Goal: Task Accomplishment & Management: Manage account settings

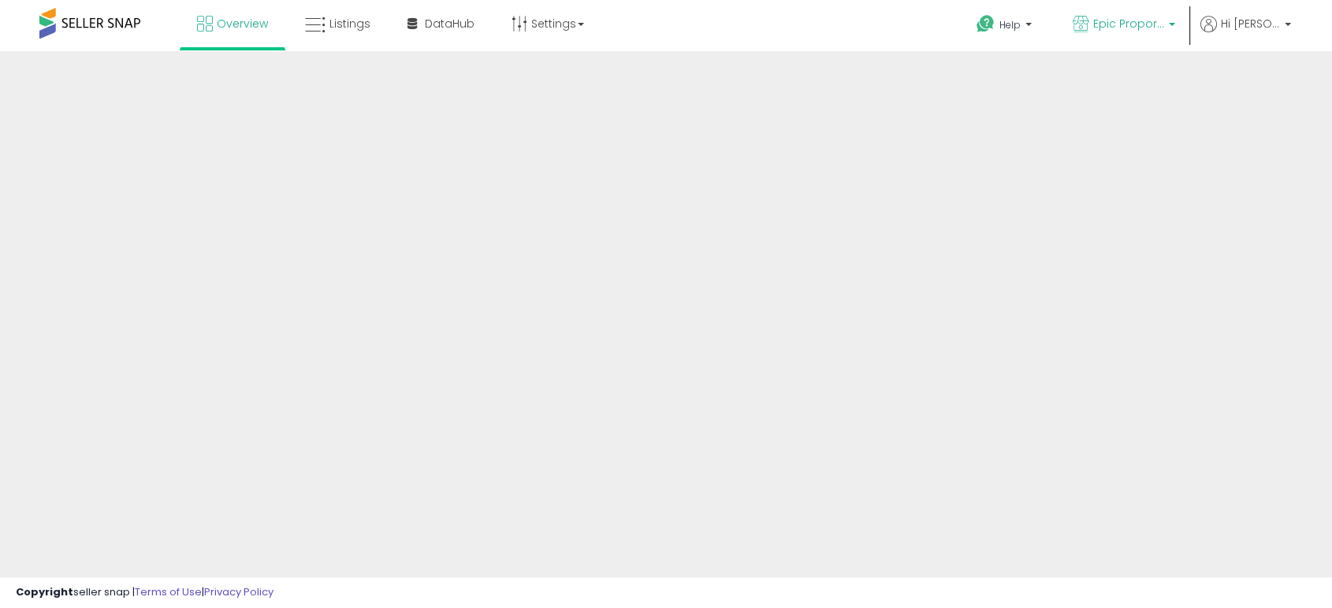
click at [1133, 24] on span "Epic Proportions" at bounding box center [1128, 24] width 71 height 16
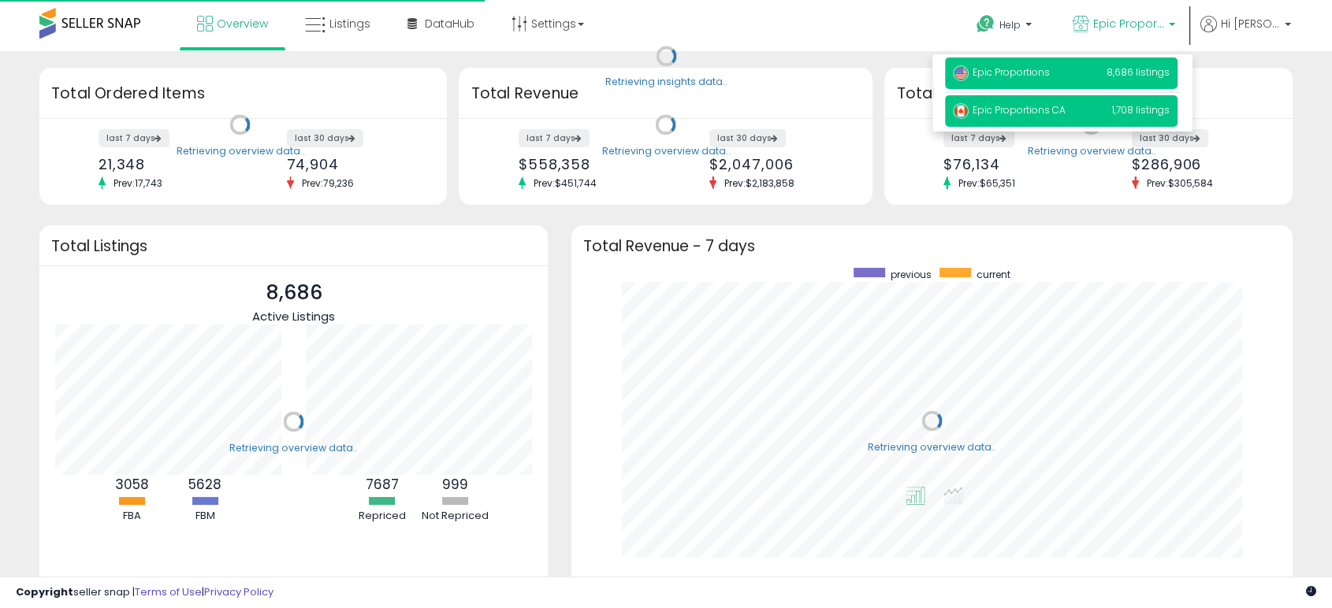
scroll to position [298, 689]
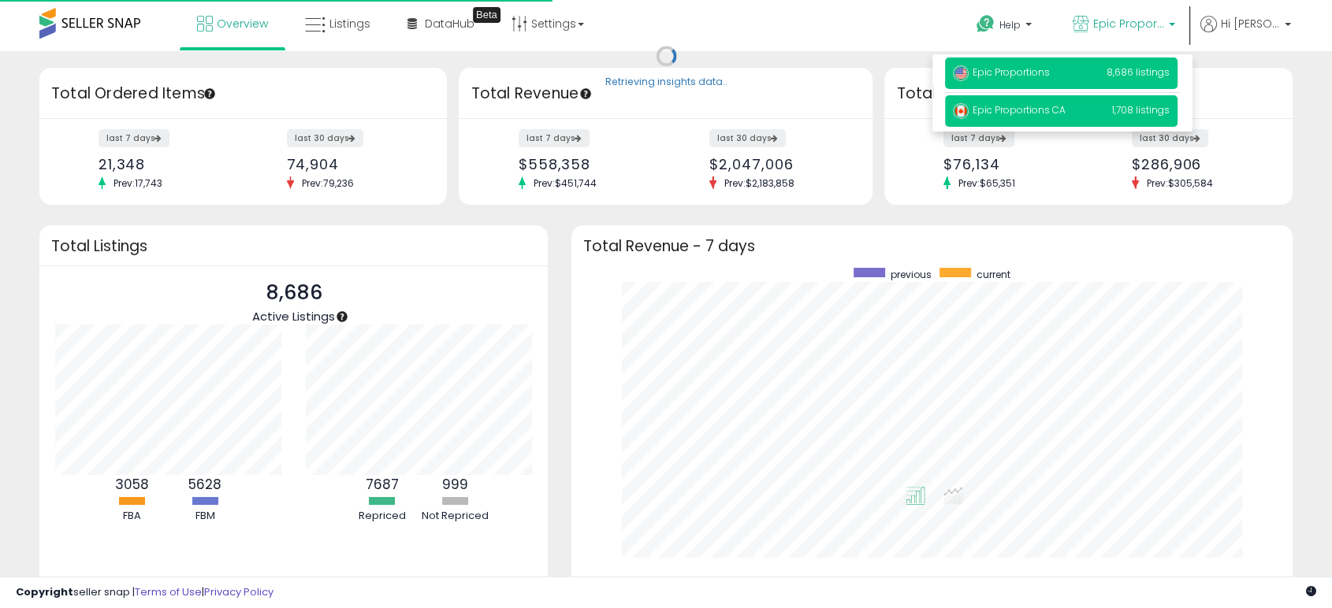
click at [1023, 109] on span "Epic Proportions CA" at bounding box center [1009, 109] width 113 height 13
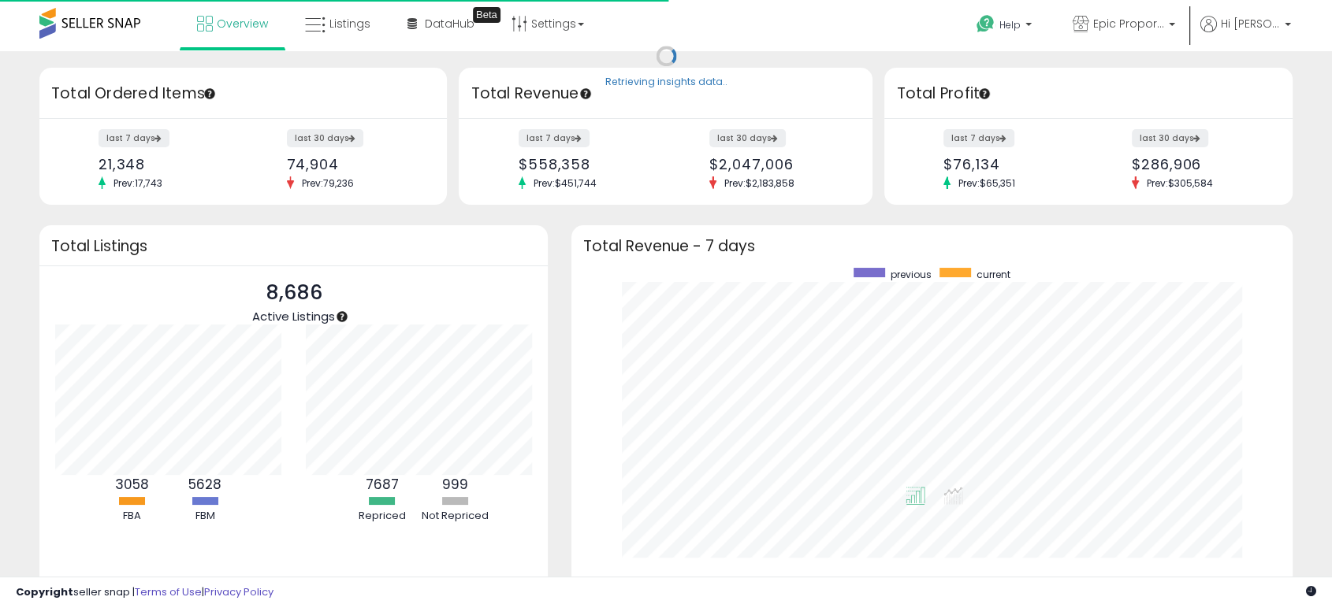
scroll to position [298, 689]
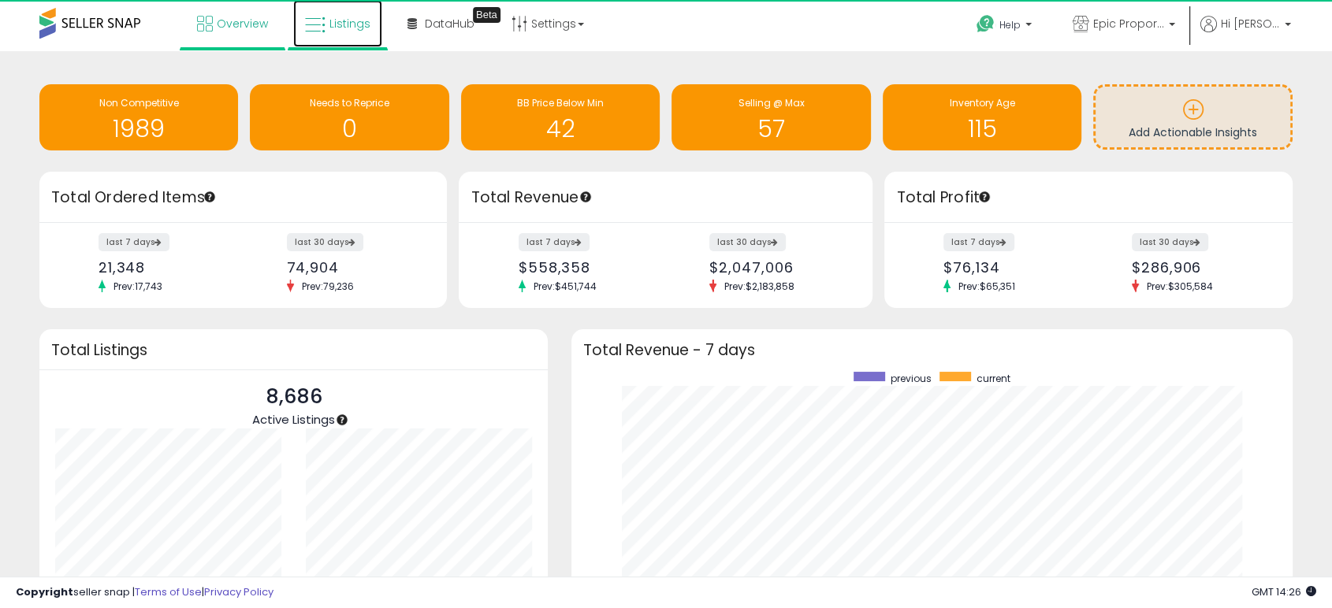
click at [355, 27] on span "Listings" at bounding box center [349, 24] width 41 height 16
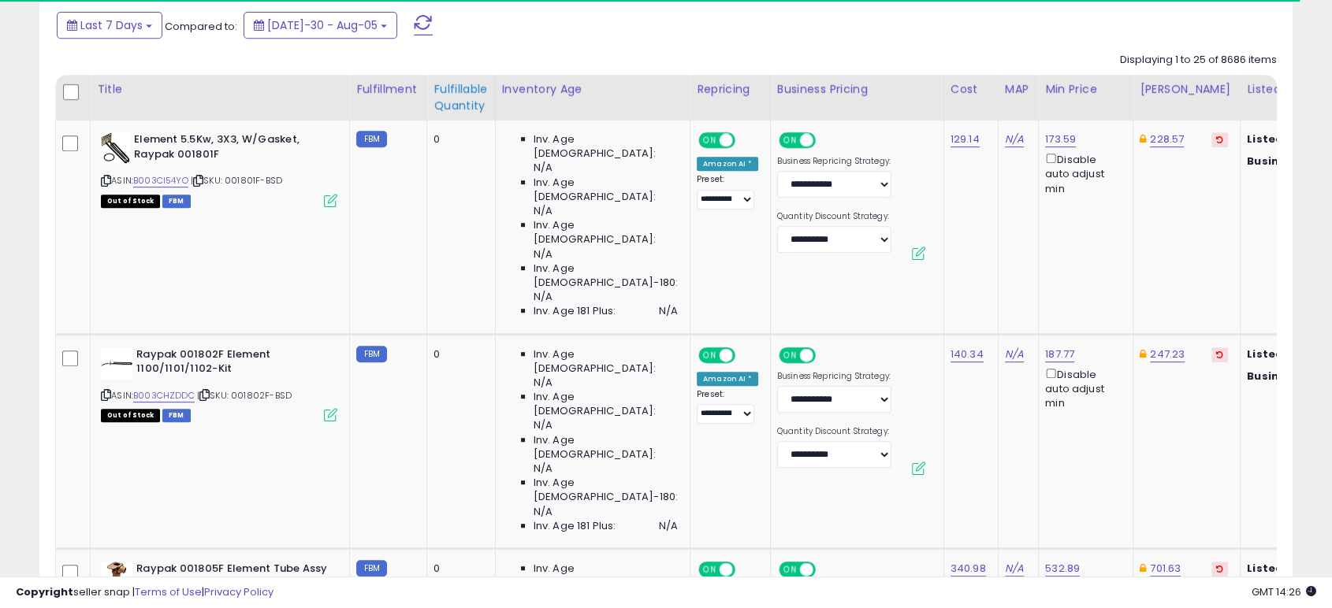
click at [455, 99] on div "Fulfillable Quantity" at bounding box center [460, 97] width 54 height 33
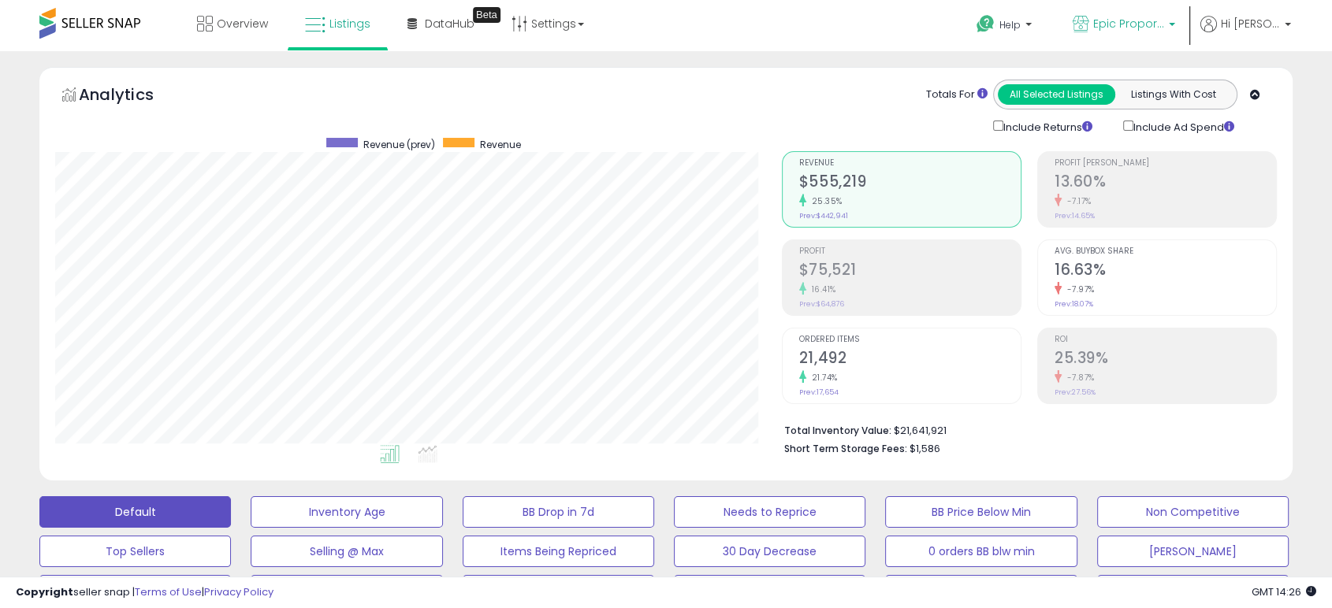
click at [1131, 23] on span "Epic Proportions" at bounding box center [1128, 24] width 71 height 16
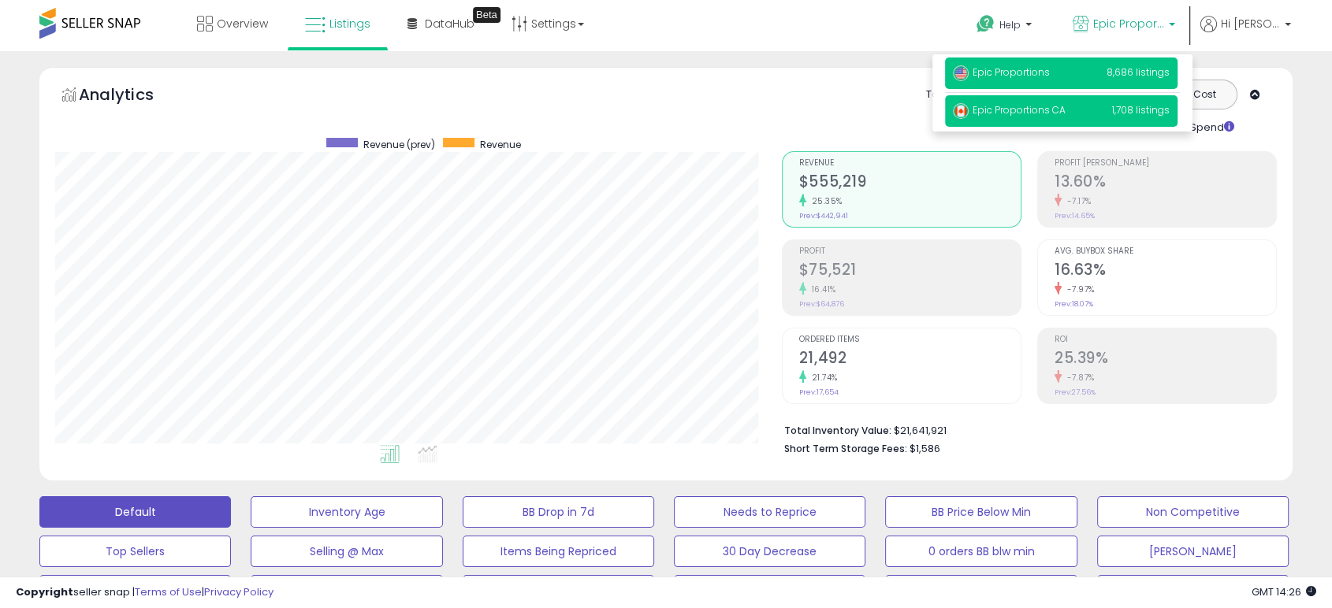
click at [1044, 110] on span "Epic Proportions CA" at bounding box center [1009, 109] width 113 height 13
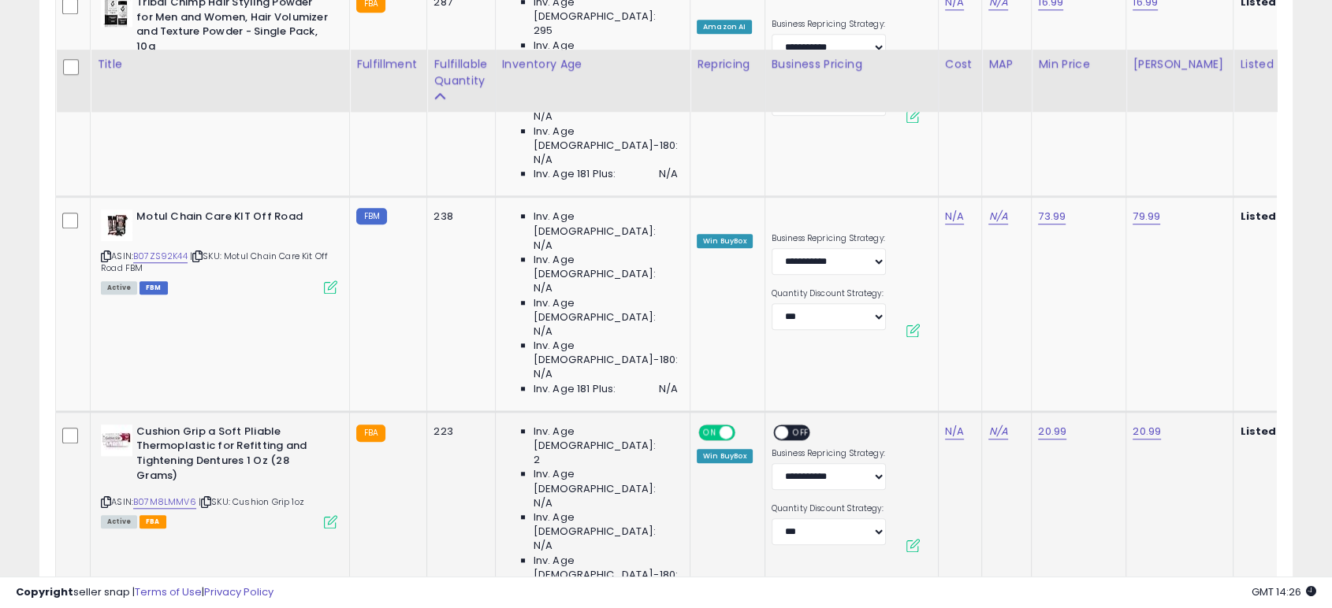
scroll to position [1458, 0]
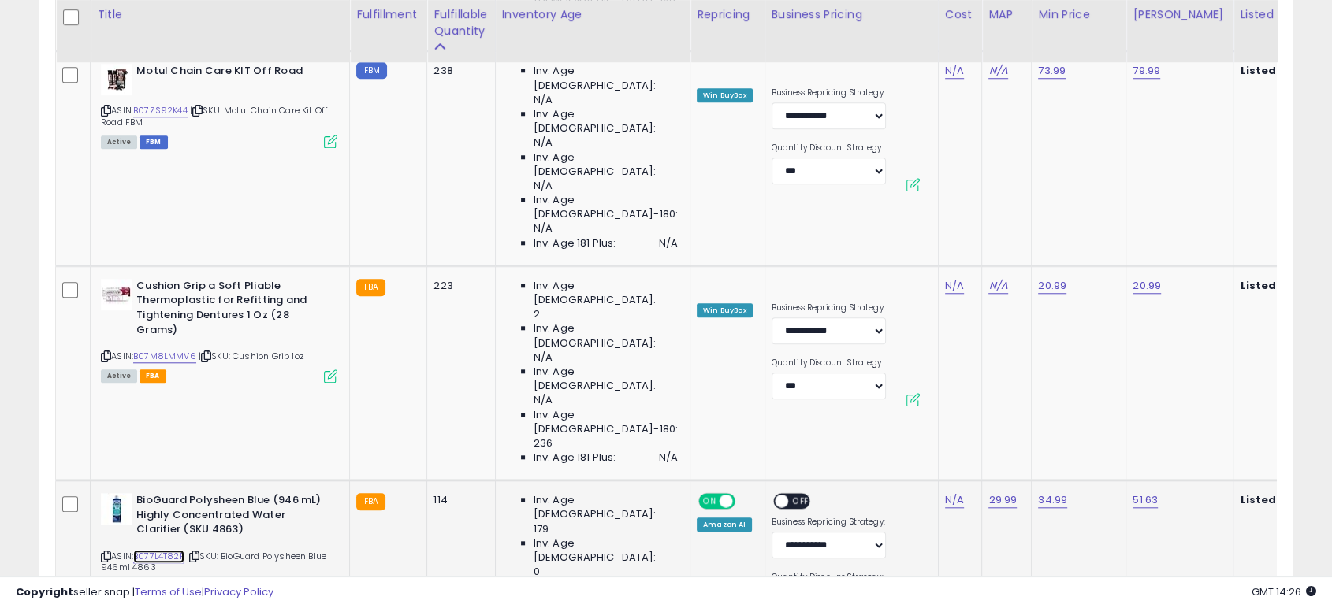
click at [176, 550] on link "B077L4T82F" at bounding box center [158, 556] width 51 height 13
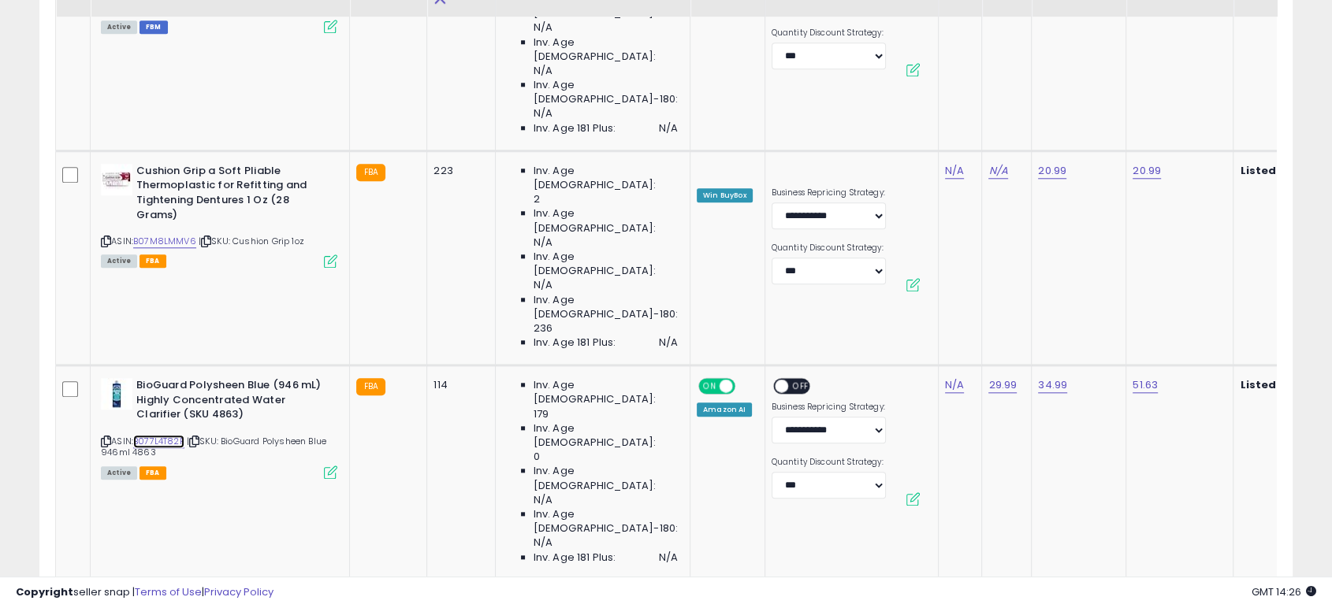
scroll to position [1605, 0]
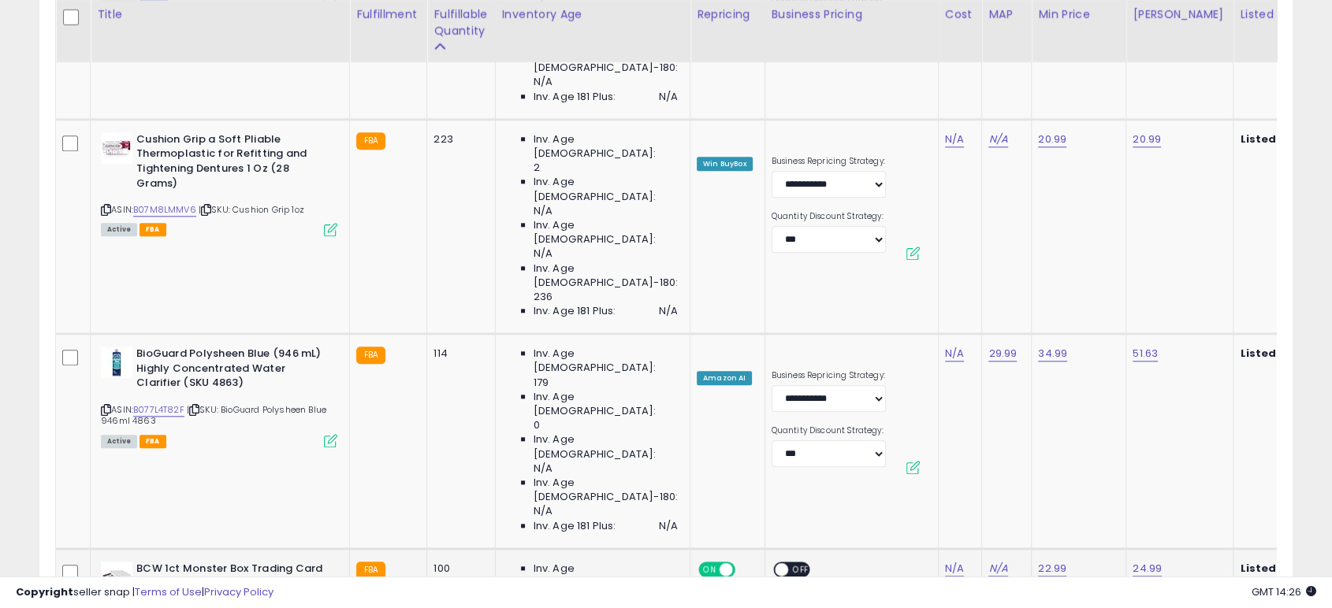
click at [1056, 168] on input "*****" at bounding box center [1076, 167] width 140 height 27
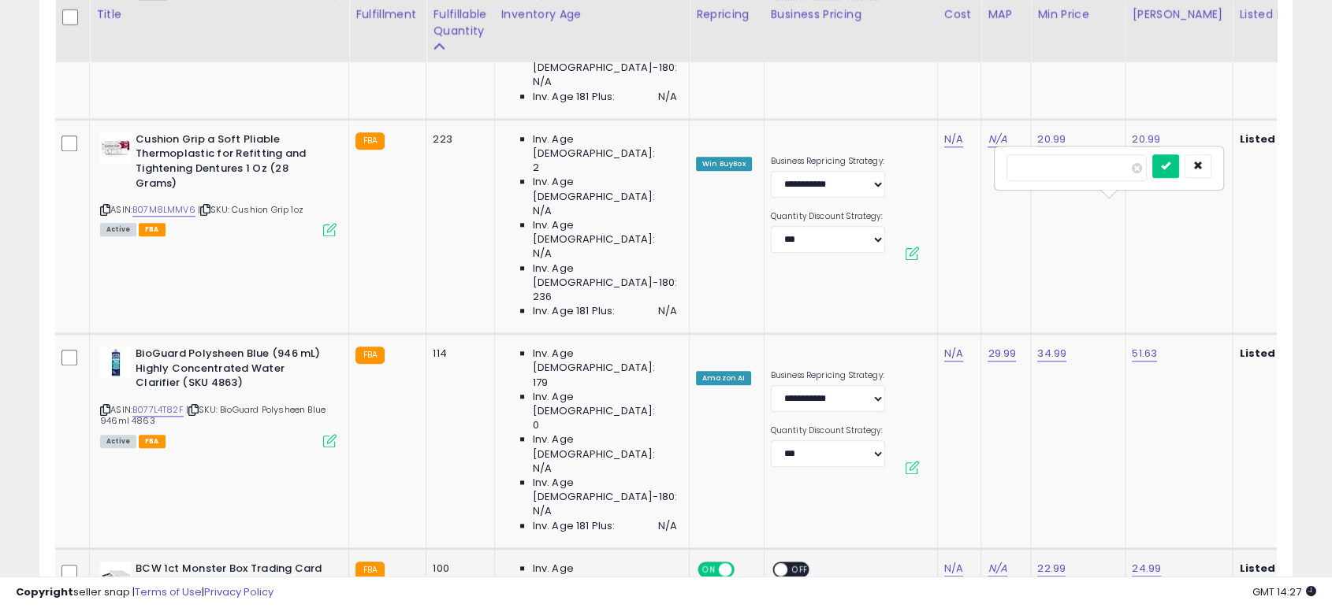
click at [1057, 168] on input "*****" at bounding box center [1076, 167] width 140 height 27
type input "*****"
click button "submit" at bounding box center [1165, 166] width 27 height 24
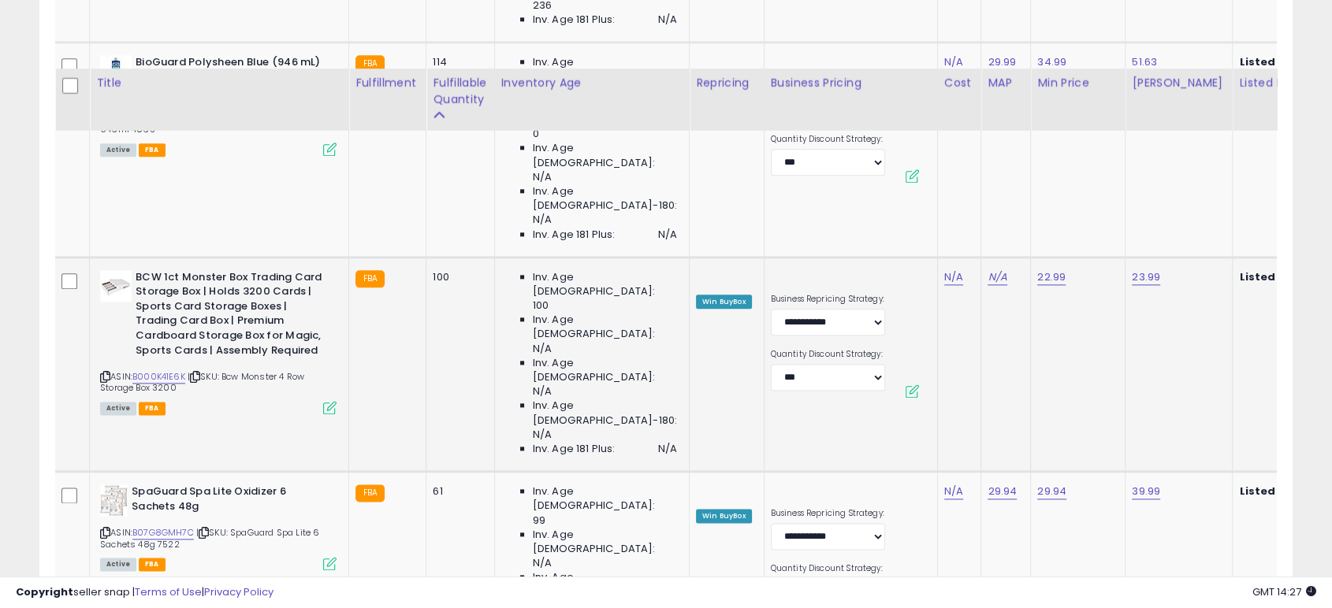
scroll to position [2042, 0]
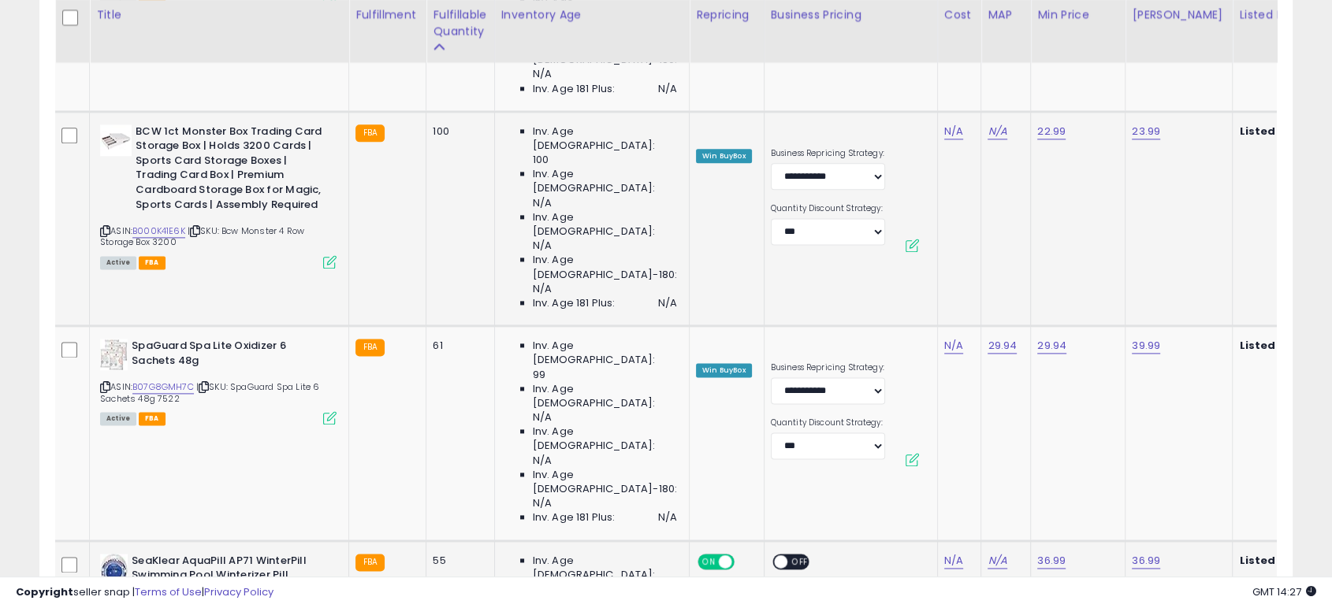
click at [105, 597] on icon at bounding box center [105, 601] width 10 height 9
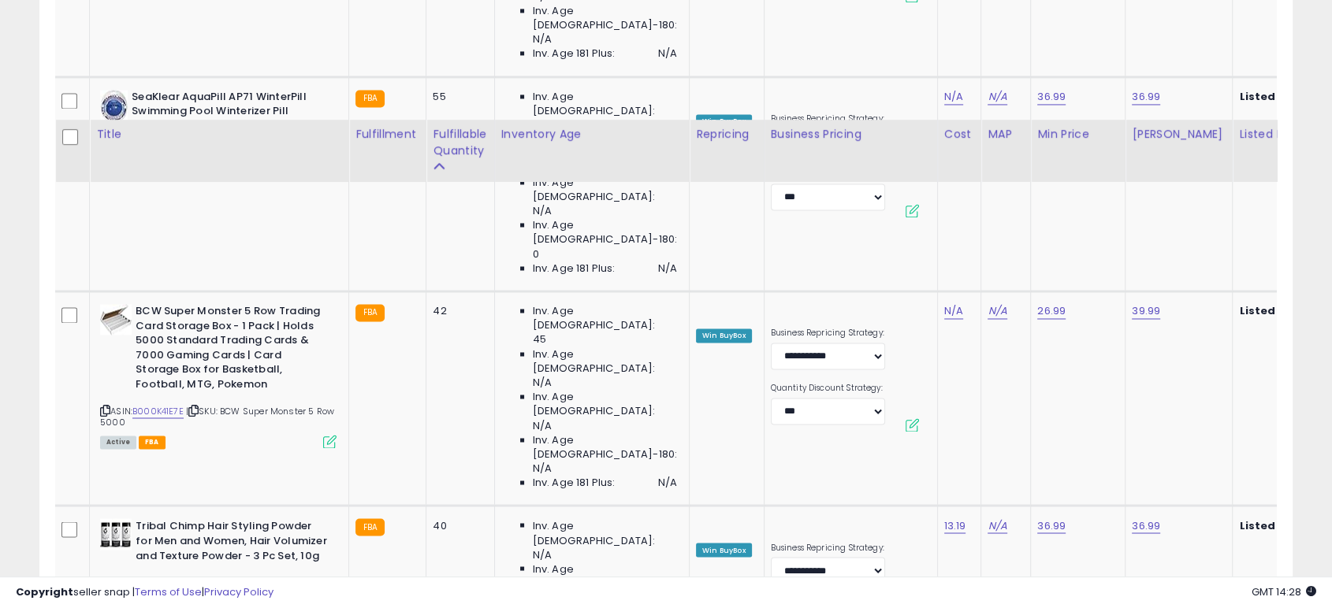
scroll to position [2480, 0]
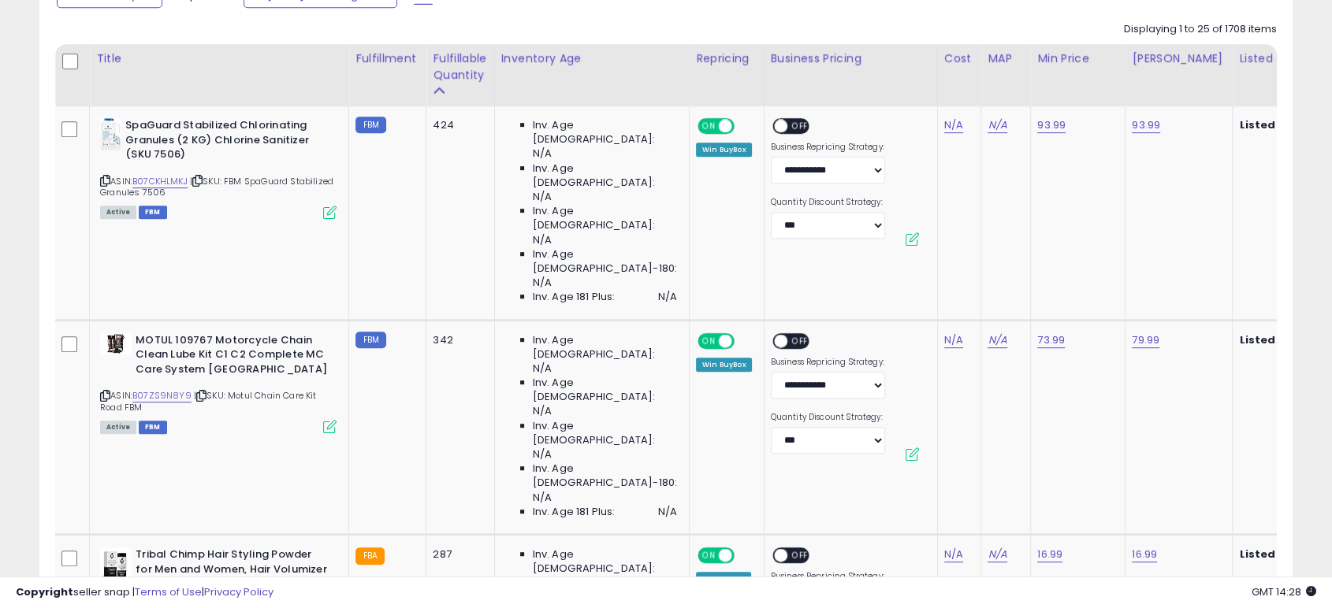
scroll to position [730, 0]
